Goal: Transaction & Acquisition: Book appointment/travel/reservation

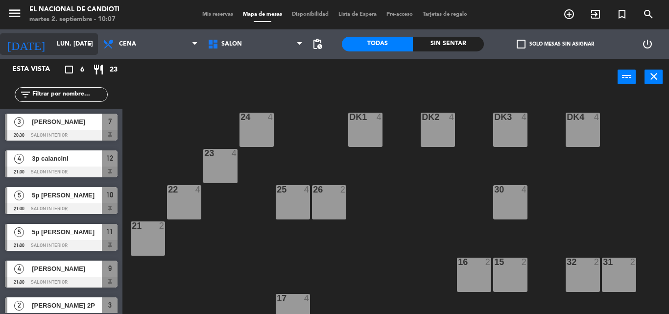
click at [73, 49] on input "lun. [DATE]" at bounding box center [93, 44] width 83 height 17
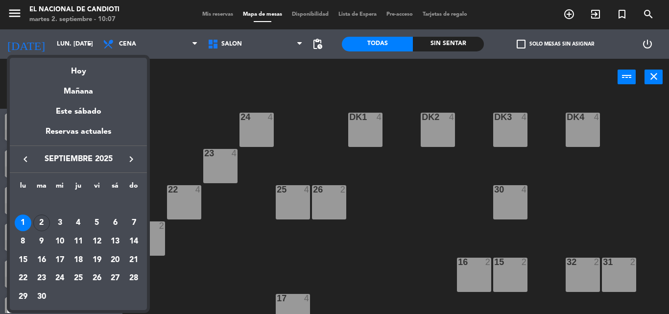
drag, startPoint x: 77, startPoint y: 69, endPoint x: 83, endPoint y: 71, distance: 5.6
click at [77, 70] on div "Hoy" at bounding box center [78, 68] width 137 height 20
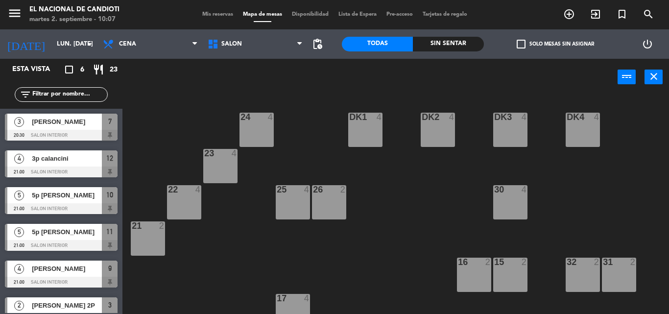
type input "[DATE] sep."
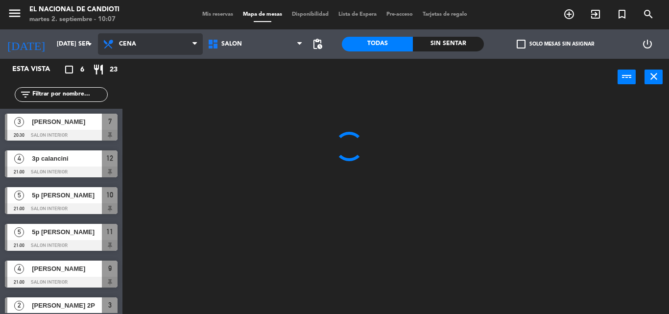
click at [114, 50] on span "Cena" at bounding box center [150, 44] width 105 height 22
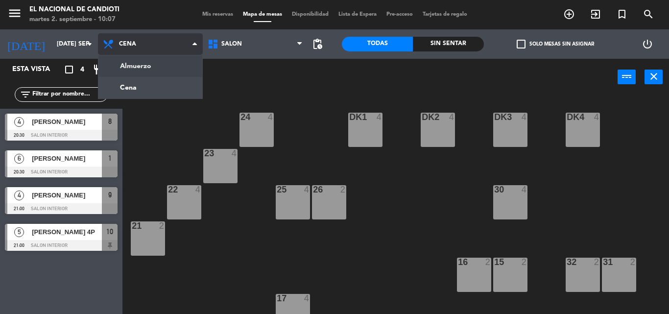
click at [122, 67] on ng-component "menu El Nacional de Candioti martes 2. septiembre - 10:07 Mis reservas Mapa de …" at bounding box center [334, 157] width 669 height 314
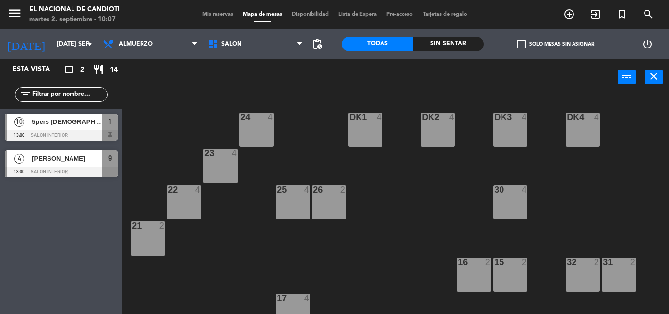
click at [434, 221] on div "24 4 DK1 4 DK2 4 DK3 4 DK4 4 23 4 22 4 25 4 26 2 30 4 21 2 16 2 15 2 32 2 31 2 …" at bounding box center [399, 205] width 540 height 219
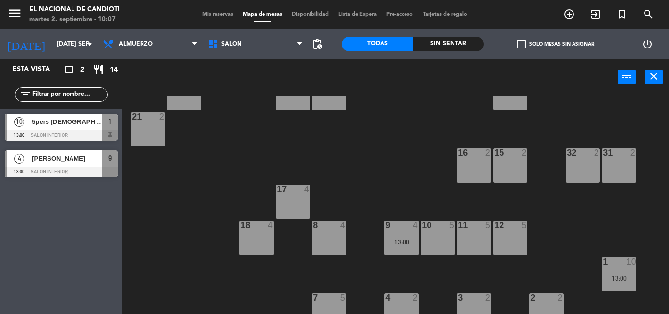
scroll to position [123, 0]
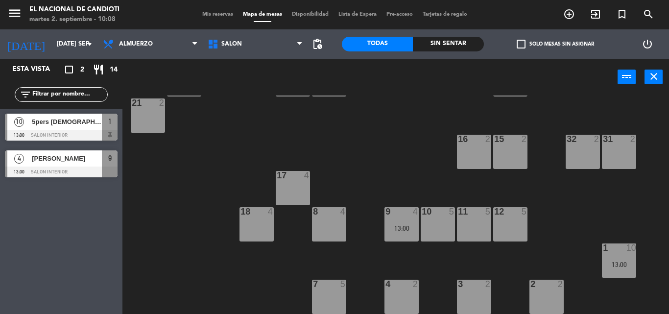
click at [478, 292] on div "3 2" at bounding box center [474, 297] width 34 height 34
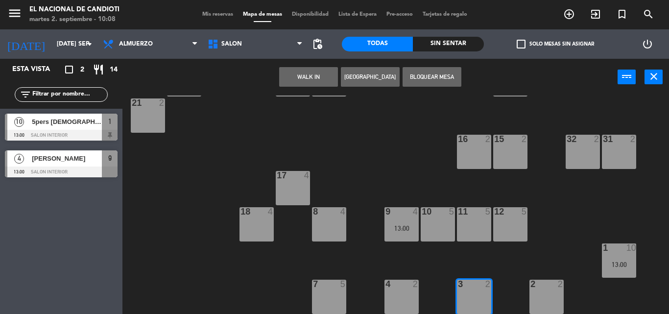
click at [377, 80] on button "[GEOGRAPHIC_DATA]" at bounding box center [370, 77] width 59 height 20
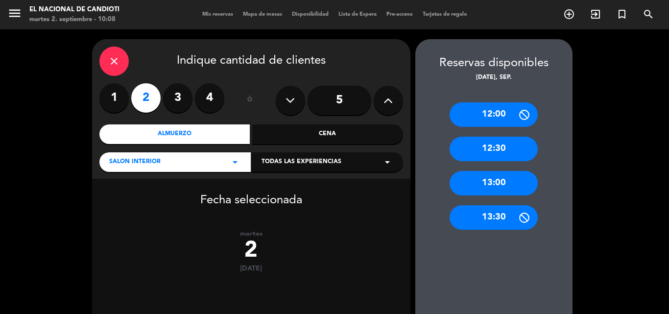
click at [526, 186] on div "13:00" at bounding box center [494, 183] width 88 height 24
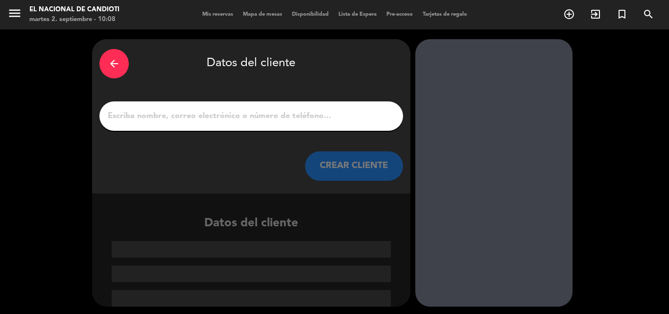
click at [285, 118] on input "1" at bounding box center [251, 116] width 289 height 14
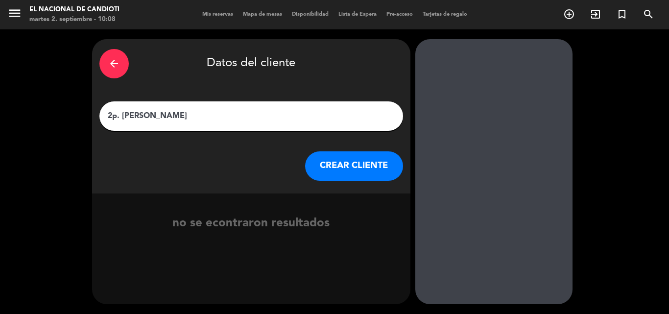
type input "2p. [PERSON_NAME]"
click at [327, 171] on button "CREAR CLIENTE" at bounding box center [354, 165] width 98 height 29
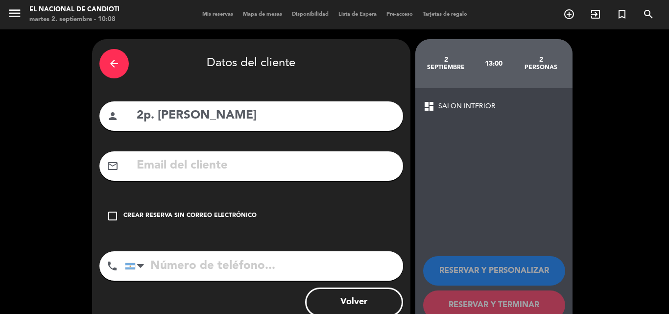
click at [190, 219] on div "Crear reserva sin correo electrónico" at bounding box center [189, 216] width 133 height 10
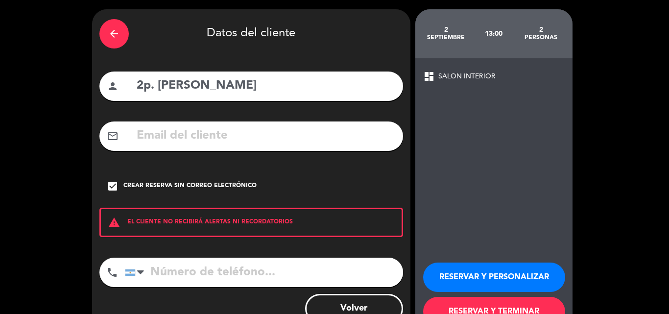
scroll to position [64, 0]
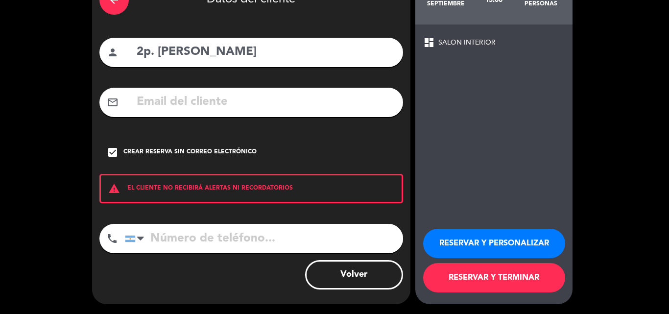
click at [545, 286] on button "RESERVAR Y TERMINAR" at bounding box center [494, 277] width 142 height 29
